Goal: Task Accomplishment & Management: Manage account settings

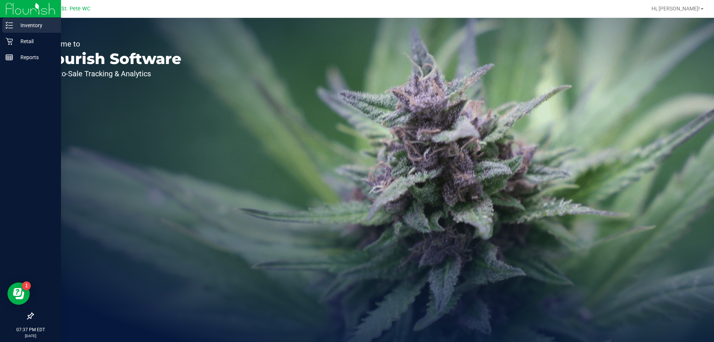
click at [16, 33] on link "Inventory" at bounding box center [30, 26] width 61 height 16
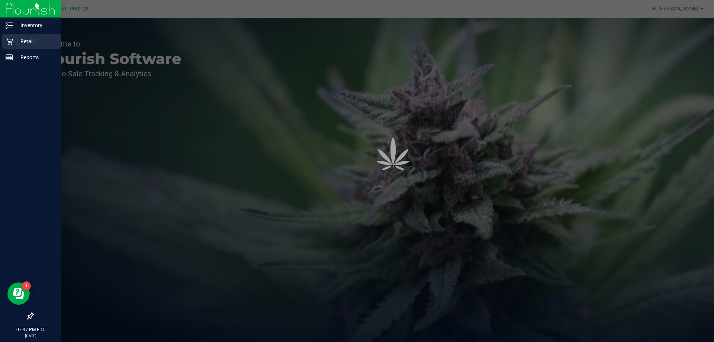
click at [16, 39] on p "Retail" at bounding box center [35, 41] width 45 height 9
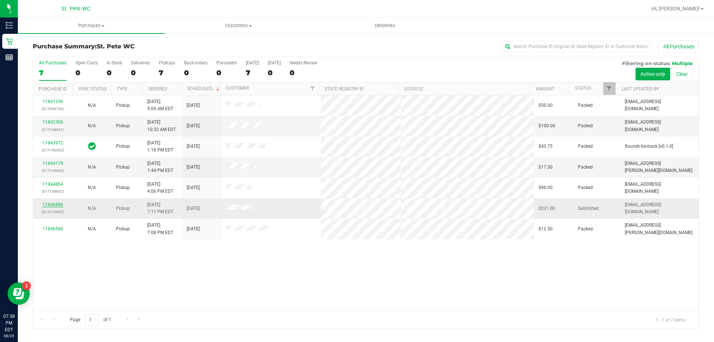
click at [44, 205] on link "11846886" at bounding box center [52, 204] width 21 height 5
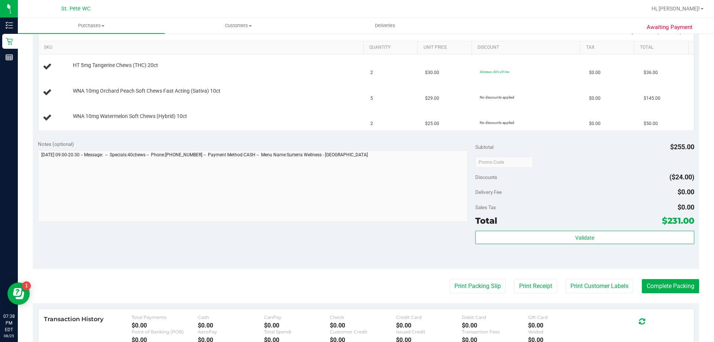
scroll to position [260, 0]
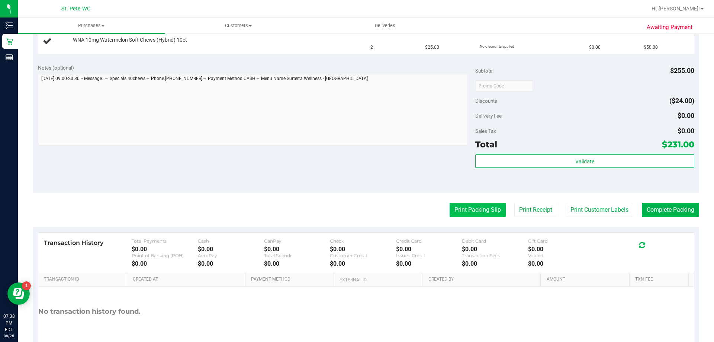
click at [464, 209] on button "Print Packing Slip" at bounding box center [478, 210] width 56 height 14
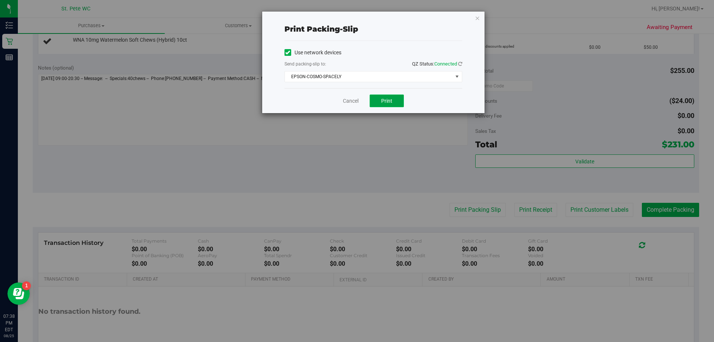
click at [391, 102] on span "Print" at bounding box center [386, 101] width 11 height 6
click at [350, 99] on link "Cancel" at bounding box center [351, 101] width 16 height 8
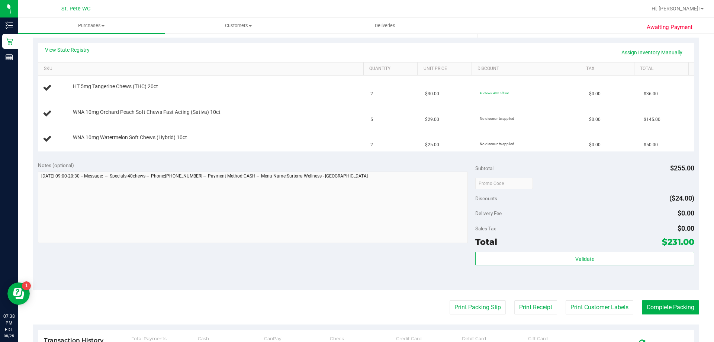
scroll to position [98, 0]
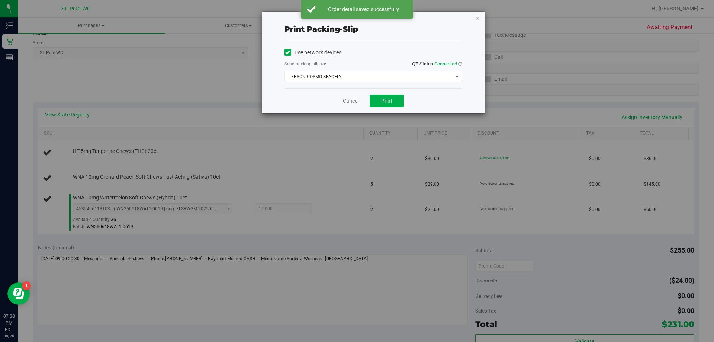
click at [350, 104] on link "Cancel" at bounding box center [351, 101] width 16 height 8
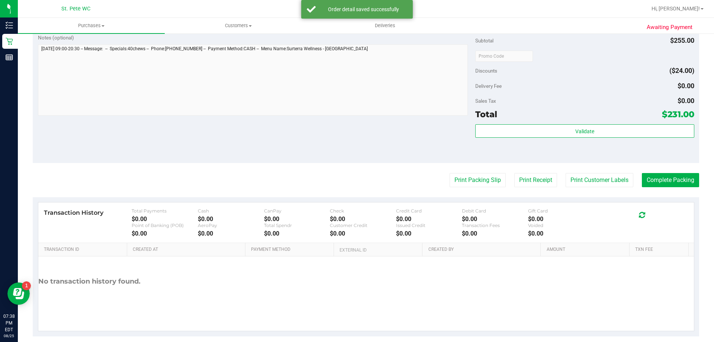
click at [417, 311] on div "No transaction history found." at bounding box center [366, 293] width 656 height 74
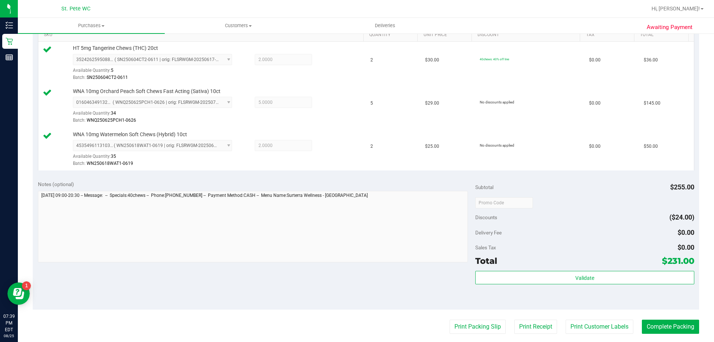
scroll to position [297, 0]
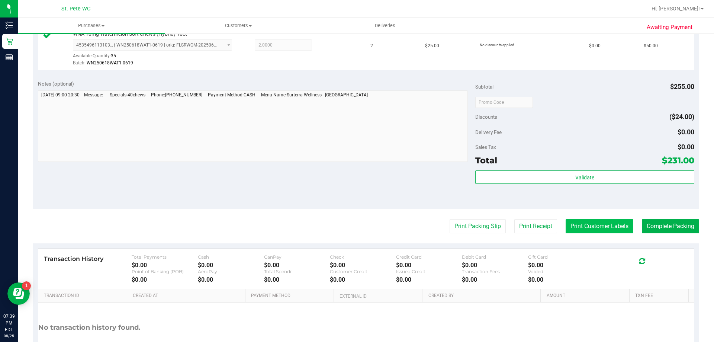
click at [599, 222] on button "Print Customer Labels" at bounding box center [600, 226] width 68 height 14
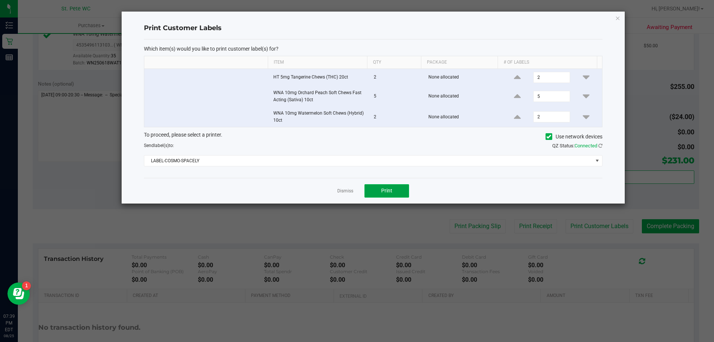
click at [376, 189] on button "Print" at bounding box center [386, 190] width 45 height 13
click at [334, 153] on div "To proceed, please select a printer. Use network devices Send label(s) to: QZ S…" at bounding box center [373, 148] width 459 height 35
click at [344, 189] on link "Dismiss" at bounding box center [345, 191] width 16 height 6
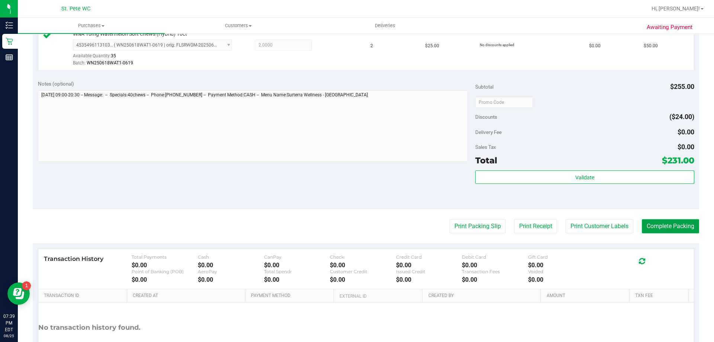
click at [652, 225] on button "Complete Packing" at bounding box center [670, 226] width 57 height 14
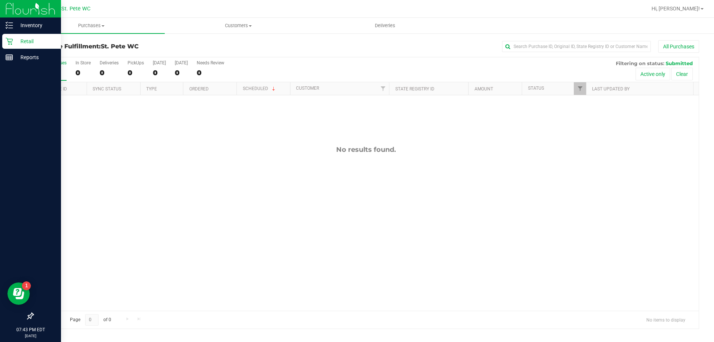
click at [17, 45] on p "Retail" at bounding box center [35, 41] width 45 height 9
